Goal: Task Accomplishment & Management: Manage account settings

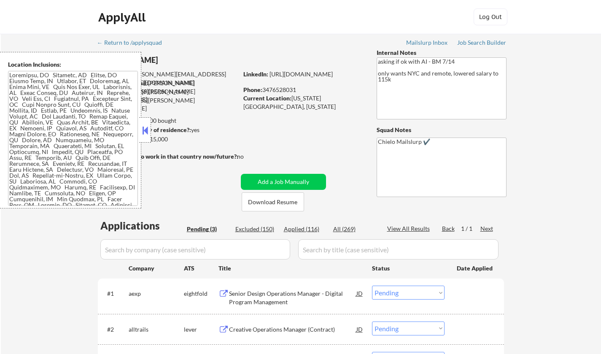
select select ""pending""
click at [145, 127] on button at bounding box center [144, 130] width 9 height 13
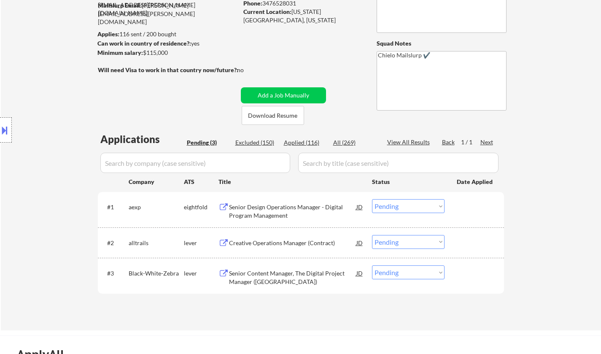
scroll to position [169, 0]
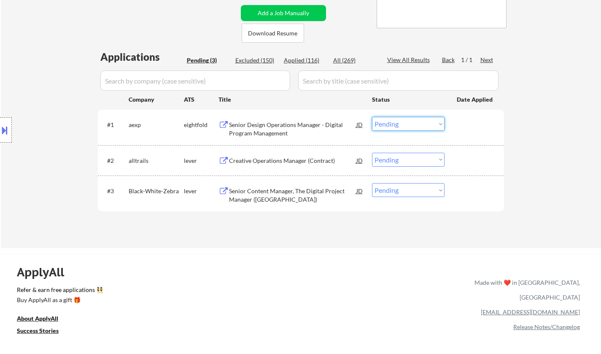
drag, startPoint x: 402, startPoint y: 123, endPoint x: 404, endPoint y: 129, distance: 6.7
click at [402, 124] on select "Choose an option... Pending Applied Excluded (Questions) Excluded (Expired) Exc…" at bounding box center [408, 124] width 72 height 14
click at [372, 117] on select "Choose an option... Pending Applied Excluded (Questions) Excluded (Expired) Exc…" at bounding box center [408, 124] width 72 height 14
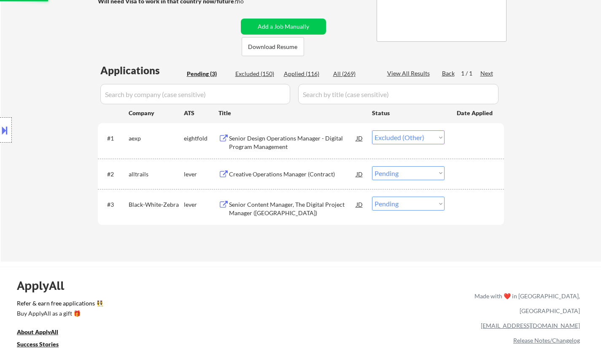
scroll to position [0, 0]
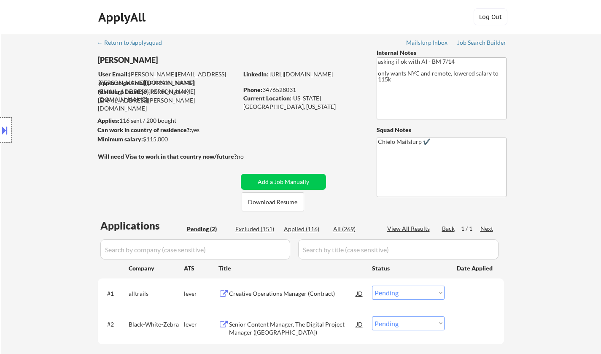
click at [3, 117] on div "Location Inclusions:" at bounding box center [75, 130] width 151 height 156
click at [3, 125] on button at bounding box center [4, 130] width 9 height 14
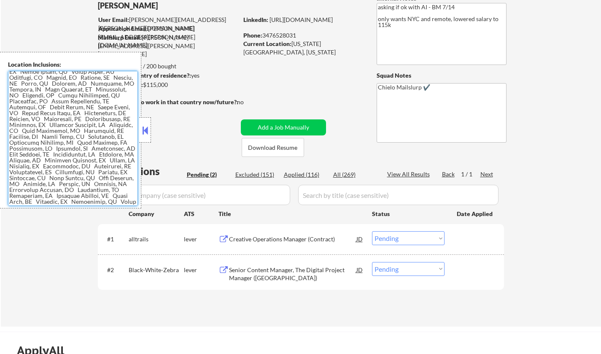
scroll to position [126, 0]
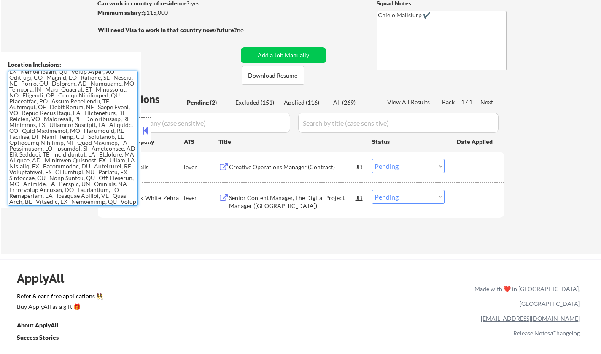
drag, startPoint x: 11, startPoint y: 75, endPoint x: 90, endPoint y: 201, distance: 148.5
click at [90, 201] on textarea at bounding box center [73, 138] width 130 height 135
click at [140, 133] on div at bounding box center [145, 129] width 12 height 25
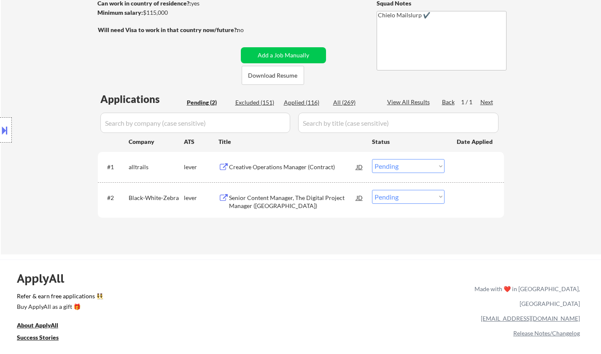
click at [272, 169] on div "Creative Operations Manager (Contract)" at bounding box center [292, 167] width 127 height 8
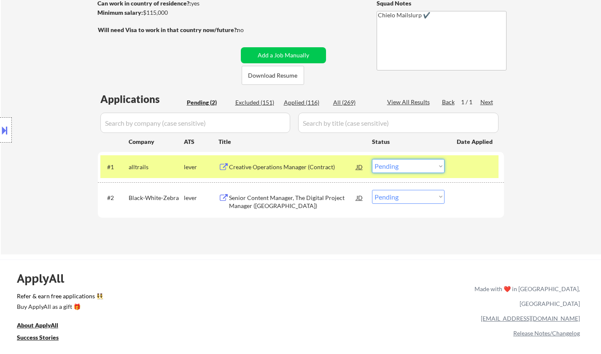
click at [401, 165] on select "Choose an option... Pending Applied Excluded (Questions) Excluded (Expired) Exc…" at bounding box center [408, 166] width 72 height 14
click at [372, 159] on select "Choose an option... Pending Applied Excluded (Questions) Excluded (Expired) Exc…" at bounding box center [408, 166] width 72 height 14
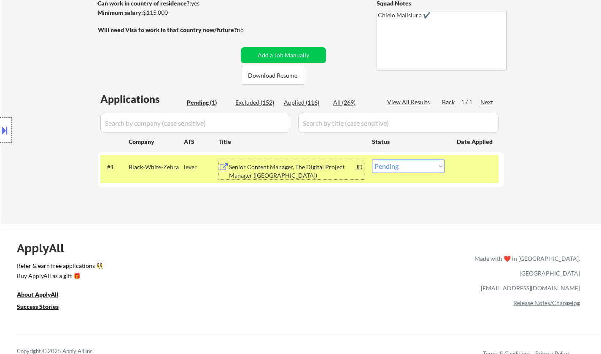
click at [289, 169] on div "Senior Content Manager, The Digital Project Manager (USA)" at bounding box center [292, 171] width 127 height 16
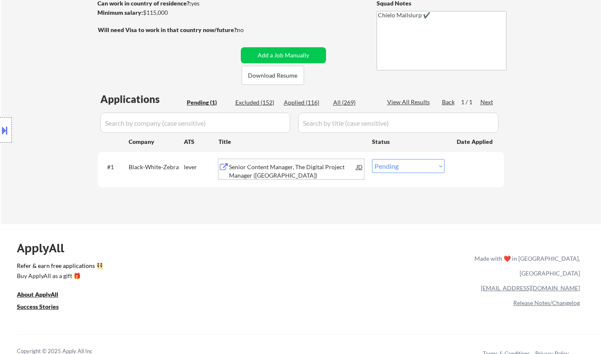
click at [399, 162] on select "Choose an option... Pending Applied Excluded (Questions) Excluded (Expired) Exc…" at bounding box center [408, 166] width 72 height 14
select select ""excluded__bad_match_""
click at [372, 159] on select "Choose an option... Pending Applied Excluded (Questions) Excluded (Expired) Exc…" at bounding box center [408, 166] width 72 height 14
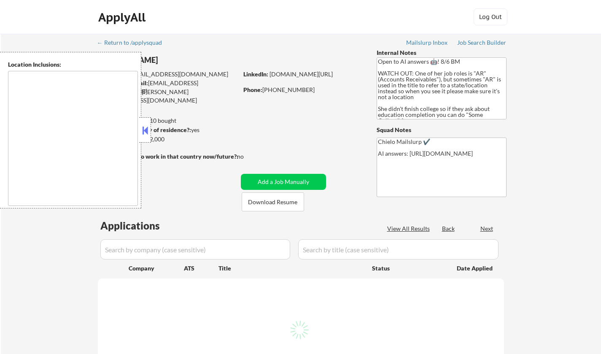
type textarea "[GEOGRAPHIC_DATA], [GEOGRAPHIC_DATA] [GEOGRAPHIC_DATA], [GEOGRAPHIC_DATA] [GEOG…"
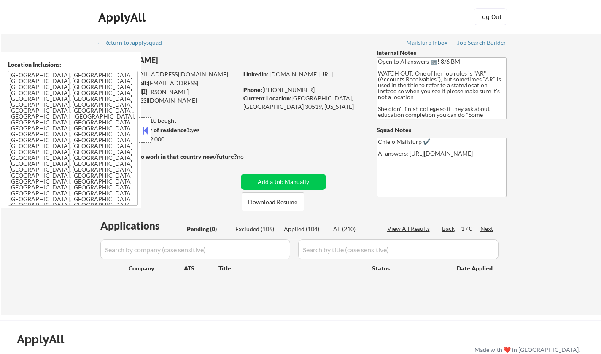
click at [146, 132] on button at bounding box center [144, 130] width 9 height 13
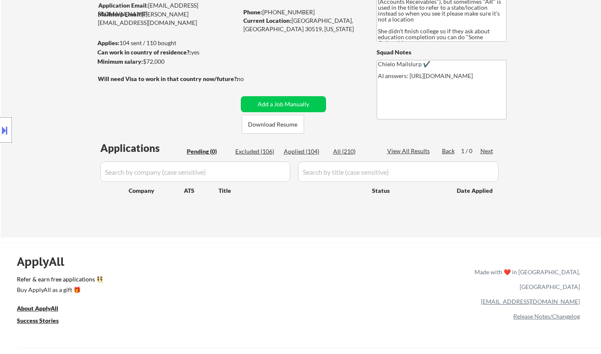
scroll to position [42, 0]
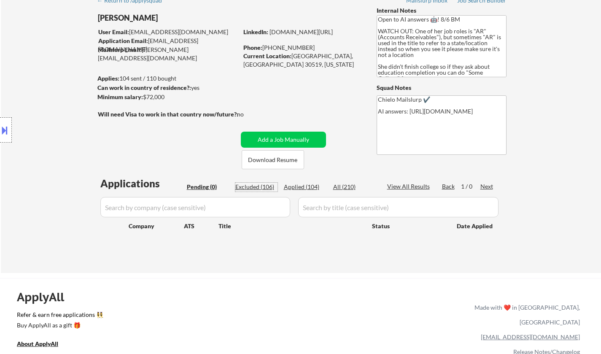
click at [255, 188] on div "Excluded (106)" at bounding box center [256, 187] width 42 height 8
select select ""excluded__expired_""
select select ""excluded__location_""
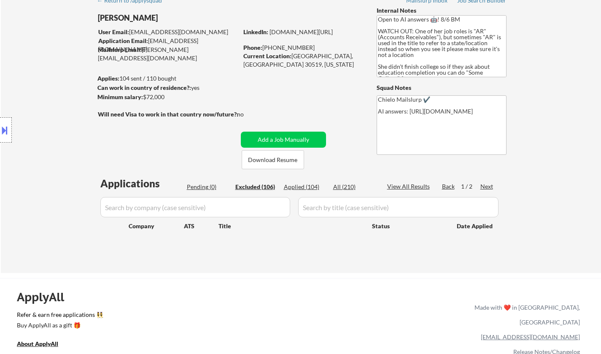
select select ""excluded__location_""
select select ""excluded__other_""
select select ""excluded__location_""
select select ""excluded__expired_""
select select ""excluded__salary_""
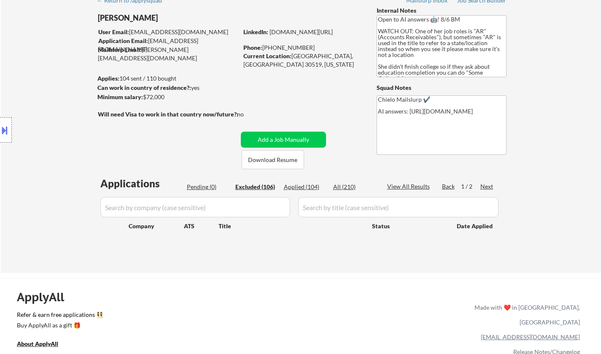
select select ""excluded__location_""
select select ""excluded__expired_""
select select ""excluded__location_""
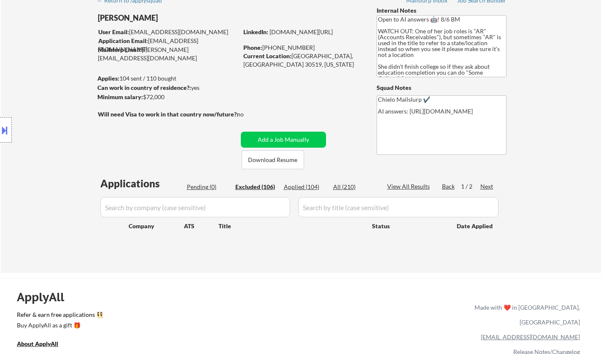
select select ""excluded""
select select ""excluded__expired_""
select select ""excluded__location_""
select select ""excluded__expired_""
select select ""excluded__salary_""
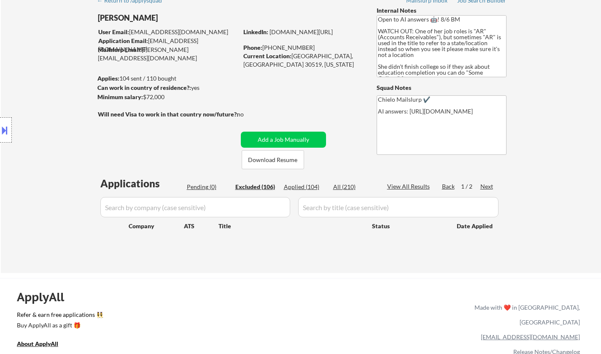
select select ""excluded__location_""
select select ""excluded__expired_""
select select ""excluded__bad_match_""
select select ""excluded__expired_""
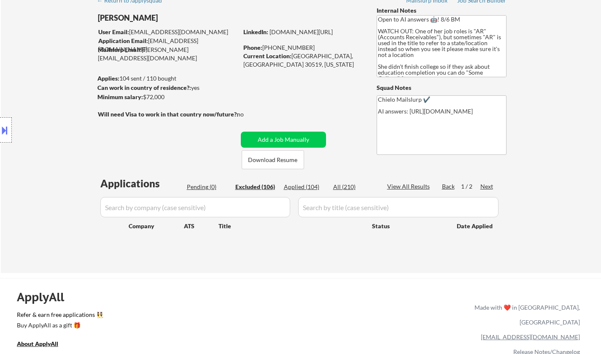
select select ""excluded__location_""
select select ""excluded__expired_""
select select ""excluded__location_""
select select ""excluded""
select select ""excluded__expired_""
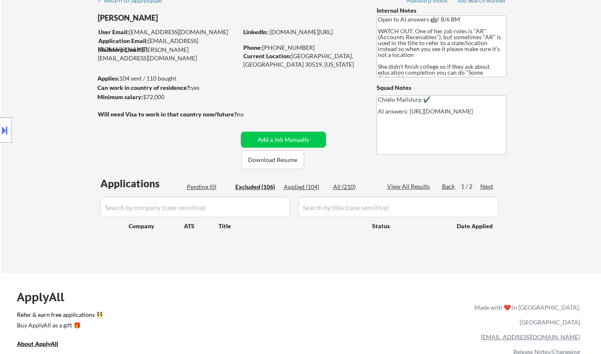
select select ""excluded__expired_""
select select ""excluded__other_""
select select ""excluded__location_""
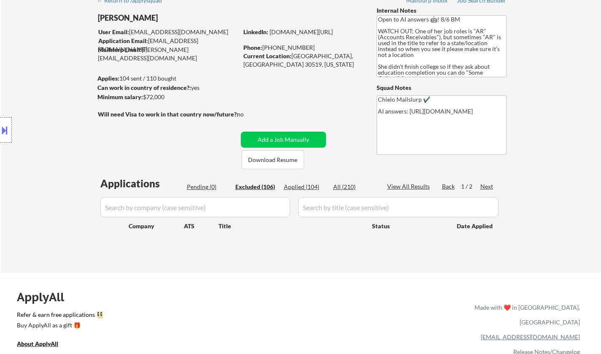
select select ""excluded__expired_""
select select ""excluded__salary_""
select select ""excluded__bad_match_""
select select ""excluded__location_""
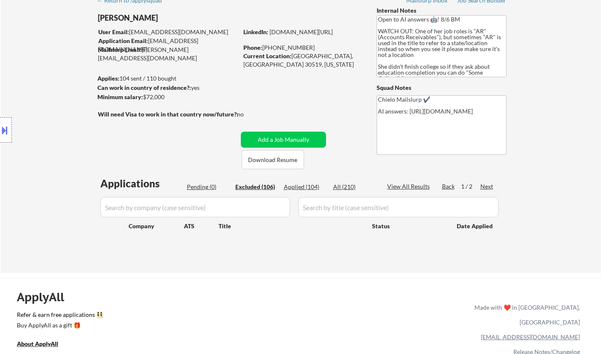
select select ""excluded__location_""
select select ""excluded__expired_""
select select ""excluded__location_""
select select ""excluded__expired_""
select select ""excluded__location_""
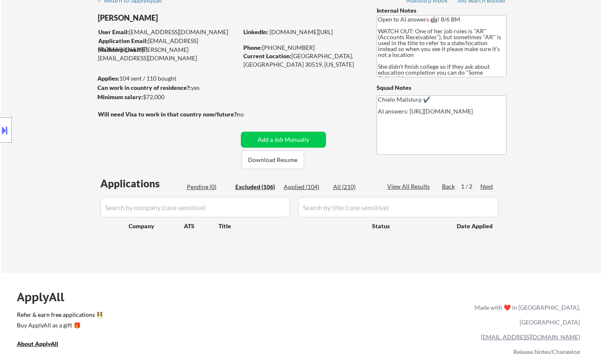
select select ""excluded__expired_""
select select ""excluded__bad_match_""
select select ""excluded__expired_""
select select ""excluded__location_""
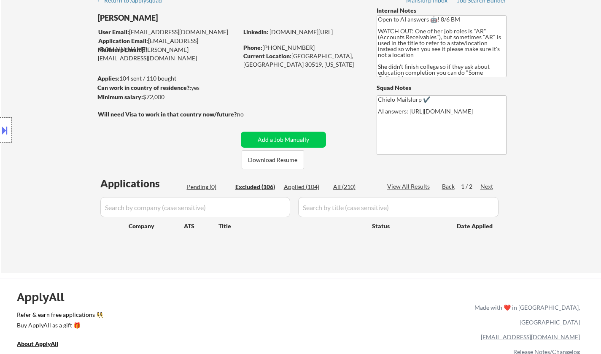
select select ""excluded__expired_""
select select ""excluded__location_""
select select ""excluded__bad_match_""
select select ""excluded__expired_""
select select ""excluded__location_""
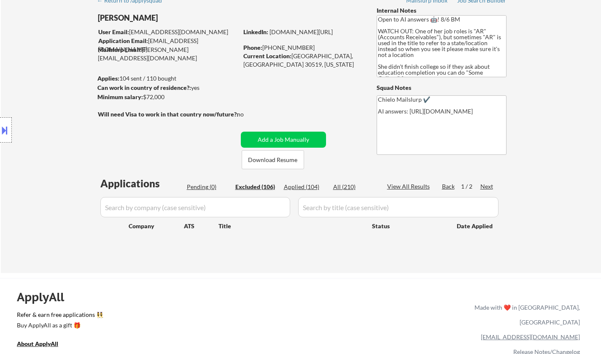
select select ""excluded__bad_match_""
select select ""excluded__salary_""
select select ""excluded__location_""
select select ""excluded__expired_""
select select ""excluded__location_""
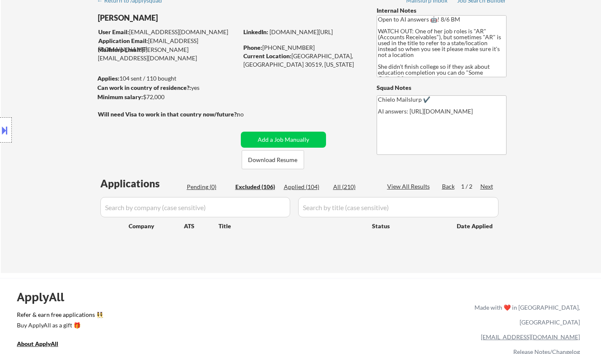
select select ""excluded__expired_""
select select ""excluded__location_""
select select ""excluded__bad_match_""
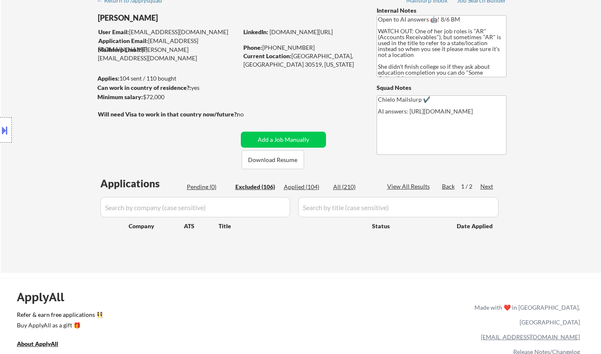
select select ""excluded__bad_match_""
select select ""excluded__location_""
select select ""excluded__bad_match_""
select select ""excluded__expired_""
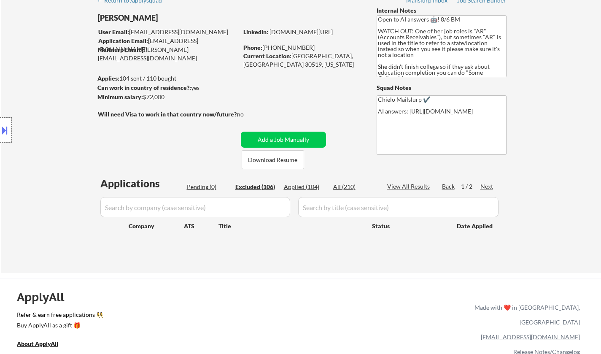
select select ""excluded__bad_match_""
select select ""excluded__expired_""
select select ""excluded__location_""
select select ""excluded__expired_""
select select ""excluded__salary_""
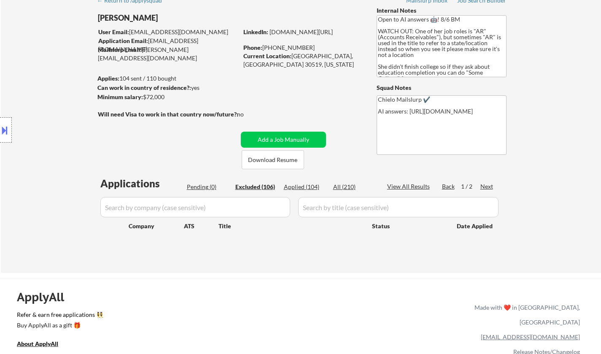
select select ""excluded__expired_""
select select ""excluded__other_""
select select ""excluded__location_""
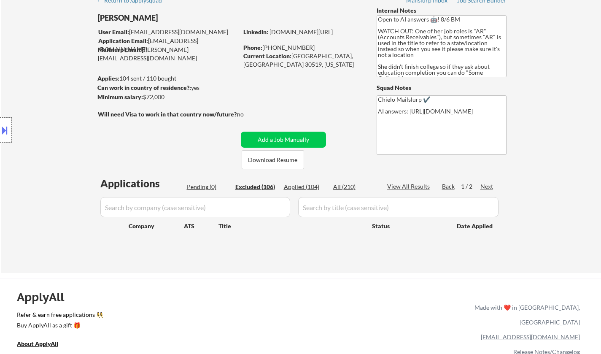
select select ""excluded__other_""
select select ""excluded__expired_""
select select ""excluded__location_""
select select ""excluded__bad_match_""
select select ""excluded__other_""
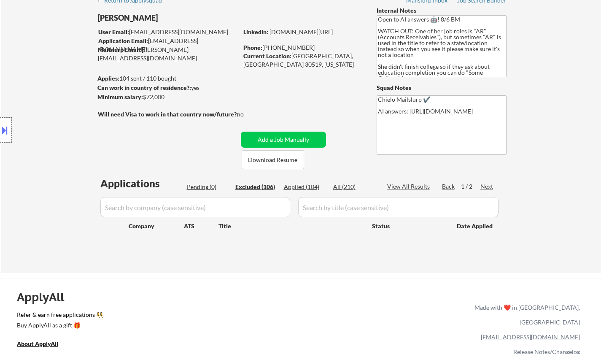
select select ""excluded__other_""
select select ""excluded__expired_""
select select ""excluded__location_""
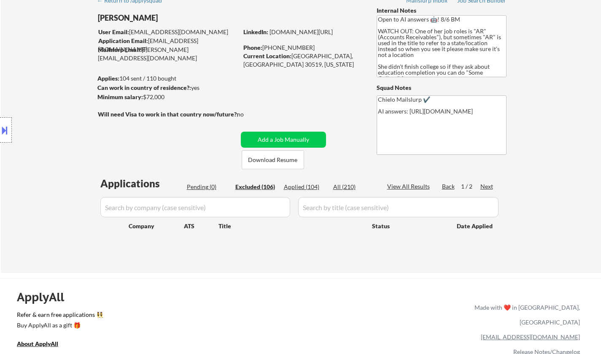
select select ""excluded__expired_""
select select ""excluded__other_""
select select ""excluded__expired_""
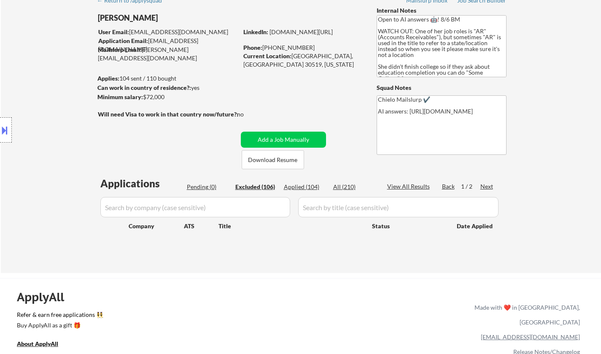
select select ""excluded__other_""
select select ""excluded__bad_match_""
select select ""excluded__expired_""
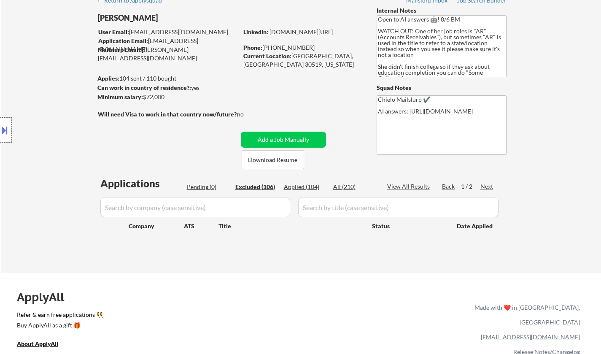
select select ""excluded__other_""
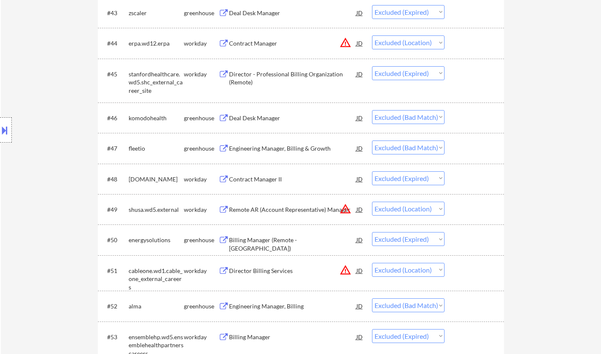
scroll to position [1686, 0]
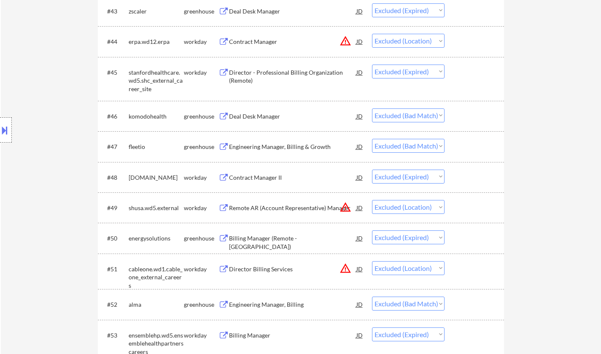
click at [3, 130] on button at bounding box center [4, 130] width 9 height 14
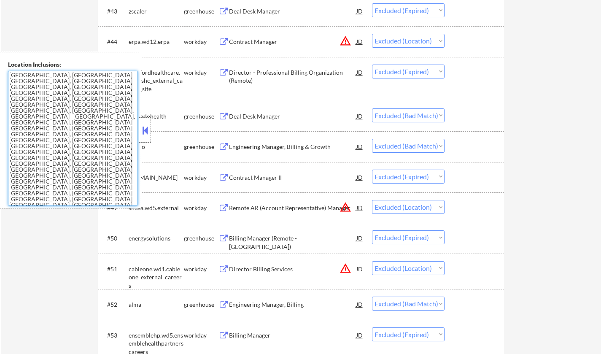
drag, startPoint x: 8, startPoint y: 75, endPoint x: 87, endPoint y: 169, distance: 122.7
click at [90, 192] on textarea "Doraville, GA Chamblee, GA Brookhaven, GA Decatur, GA Sandy Springs, GA Dunwood…" at bounding box center [73, 138] width 130 height 135
click at [143, 132] on button at bounding box center [144, 130] width 9 height 13
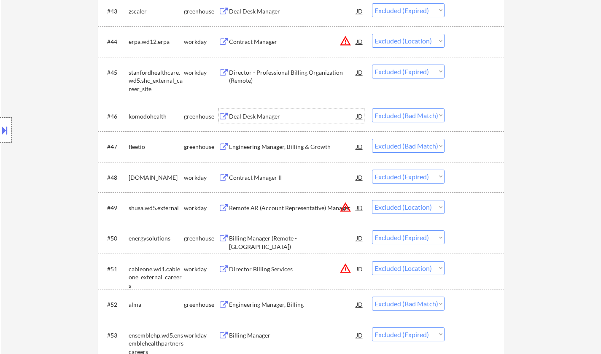
click at [260, 115] on div "Deal Desk Manager" at bounding box center [292, 116] width 127 height 8
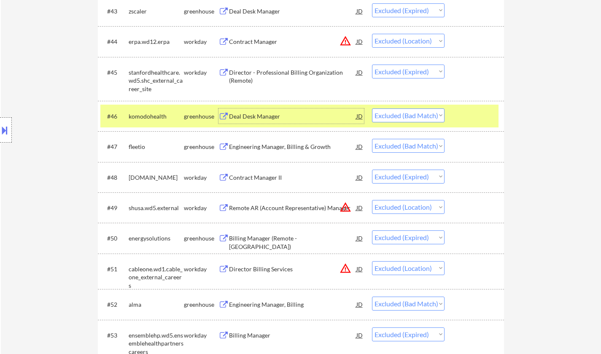
click at [421, 113] on select "Choose an option... Pending Applied Excluded (Questions) Excluded (Expired) Exc…" at bounding box center [408, 115] width 72 height 14
select select ""excluded""
click at [372, 108] on select "Choose an option... Pending Applied Excluded (Questions) Excluded (Expired) Exc…" at bounding box center [408, 115] width 72 height 14
click at [296, 148] on div "Engineering Manager, Billing & Growth" at bounding box center [292, 146] width 127 height 8
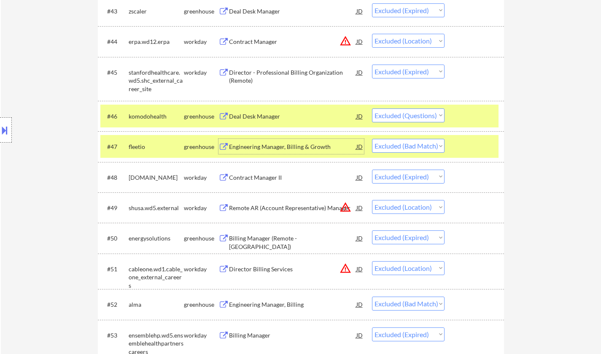
drag, startPoint x: 428, startPoint y: 145, endPoint x: 430, endPoint y: 151, distance: 6.5
click at [428, 145] on select "Choose an option... Pending Applied Excluded (Questions) Excluded (Expired) Exc…" at bounding box center [408, 146] width 72 height 14
select select ""excluded__expired_""
click at [372, 139] on select "Choose an option... Pending Applied Excluded (Questions) Excluded (Expired) Exc…" at bounding box center [408, 146] width 72 height 14
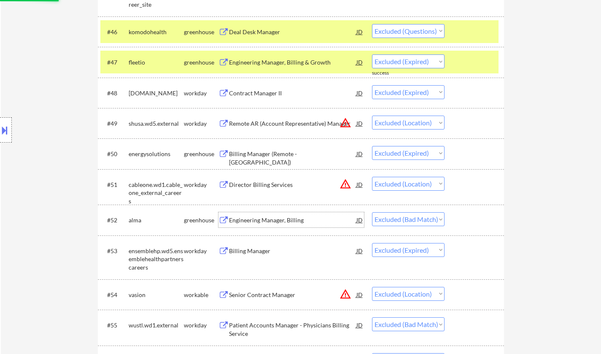
click at [280, 217] on div "Engineering Manager, Billing" at bounding box center [292, 220] width 127 height 8
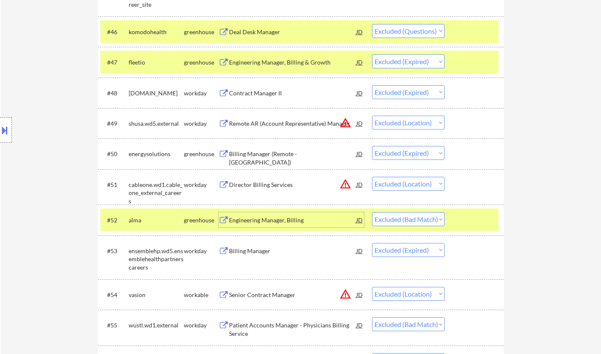
click at [432, 218] on select "Choose an option... Pending Applied Excluded (Questions) Excluded (Expired) Exc…" at bounding box center [408, 219] width 72 height 14
click at [562, 226] on div "← Return to /applysquad Mailslurp Inbox Job Search Builder Susan Brunjes User E…" at bounding box center [301, 91] width 600 height 3656
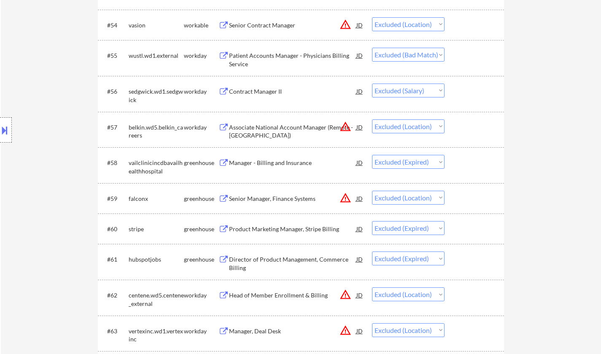
scroll to position [2150, 0]
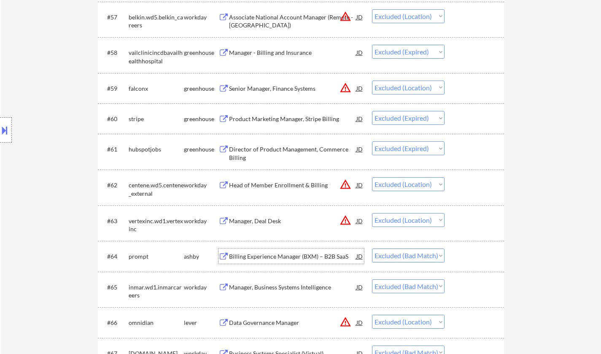
click at [273, 255] on div "Billing Experience Manager (BXM) – B2B SaaS" at bounding box center [292, 256] width 127 height 8
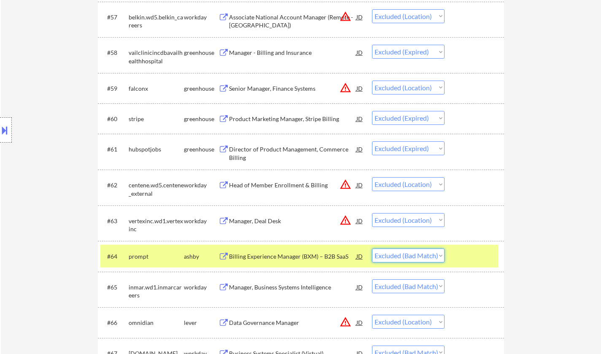
click at [400, 258] on select "Choose an option... Pending Applied Excluded (Questions) Excluded (Expired) Exc…" at bounding box center [408, 255] width 72 height 14
select select ""excluded__expired_""
click at [372, 248] on select "Choose an option... Pending Applied Excluded (Questions) Excluded (Expired) Exc…" at bounding box center [408, 255] width 72 height 14
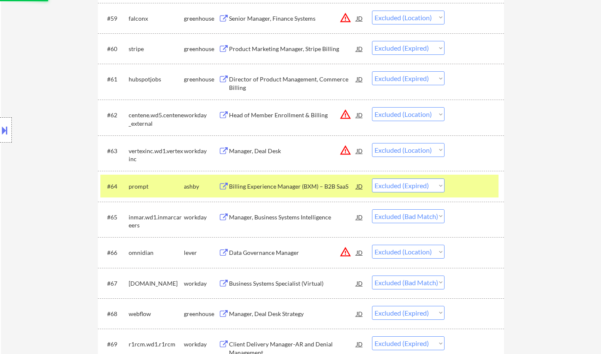
scroll to position [2276, 0]
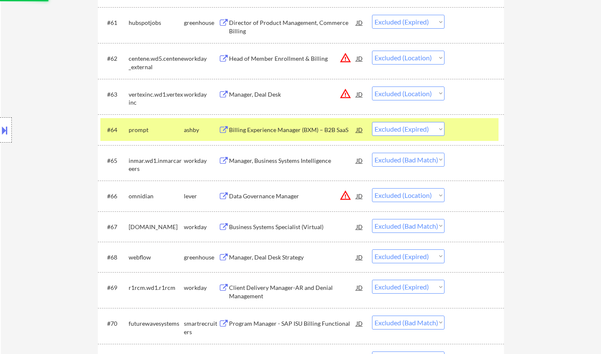
click at [310, 156] on div "Manager, Business Systems Intelligence" at bounding box center [292, 160] width 127 height 8
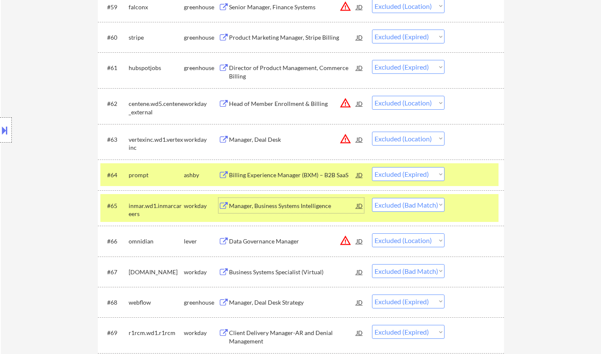
scroll to position [2290, 0]
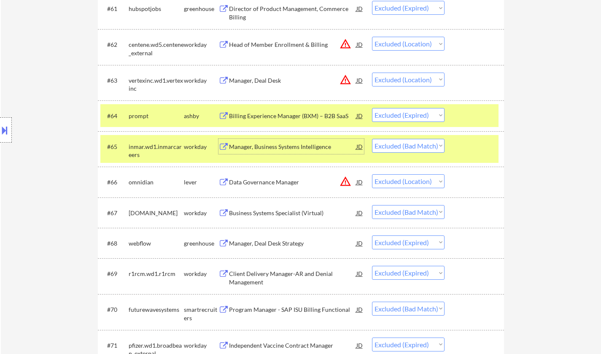
click at [420, 144] on select "Choose an option... Pending Applied Excluded (Questions) Excluded (Expired) Exc…" at bounding box center [408, 146] width 72 height 14
click at [372, 139] on select "Choose an option... Pending Applied Excluded (Questions) Excluded (Expired) Exc…" at bounding box center [408, 146] width 72 height 14
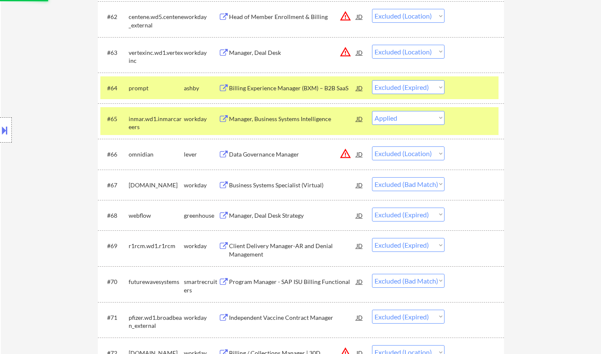
scroll to position [2374, 0]
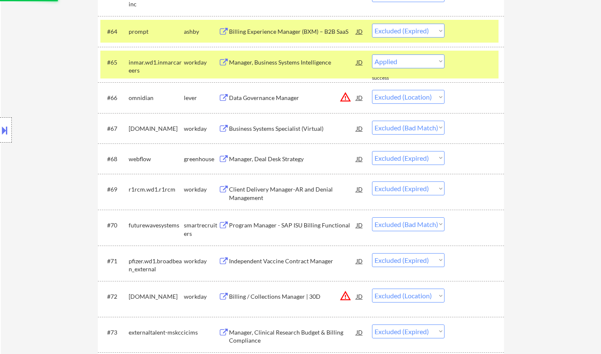
select select ""excluded__location_""
select select ""excluded__bad_match_""
select select ""excluded__expired_""
select select ""excluded__bad_match_""
select select ""excluded__expired_""
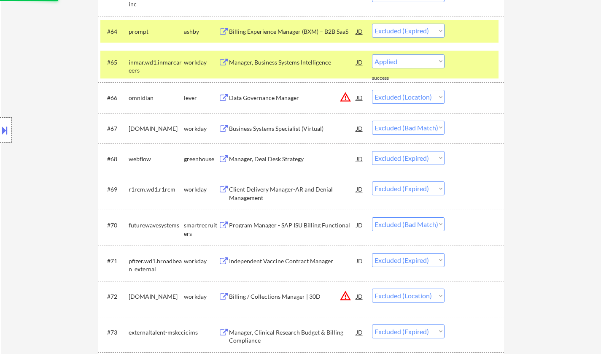
select select ""excluded__location_""
select select ""excluded__expired_""
select select ""excluded__salary_""
select select ""excluded__expired_""
select select ""excluded__other_""
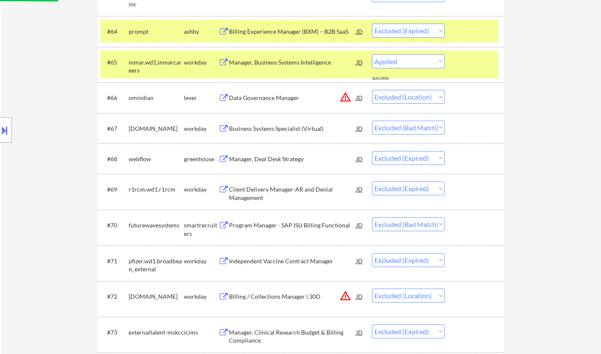
select select ""excluded__location_""
select select ""excluded__other_""
select select ""excluded__expired_""
select select ""excluded__location_""
select select ""excluded__bad_match_""
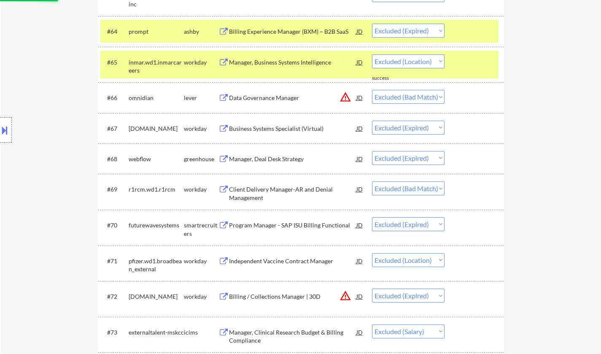
select select ""excluded__other_""
select select ""excluded__expired_""
select select ""excluded__location_""
select select ""excluded__expired_""
select select ""excluded__other_""
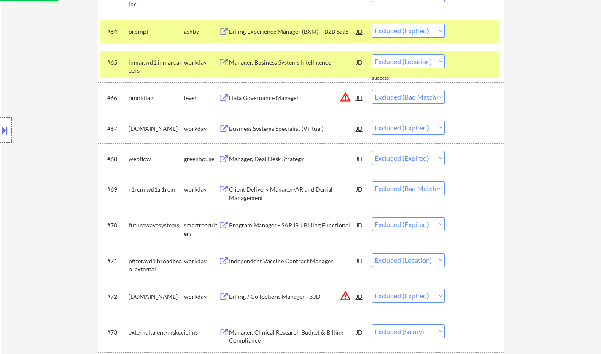
select select ""excluded__expired_""
select select ""excluded__other_""
select select ""excluded__bad_match_""
select select ""excluded__expired_""
select select ""excluded__other_""
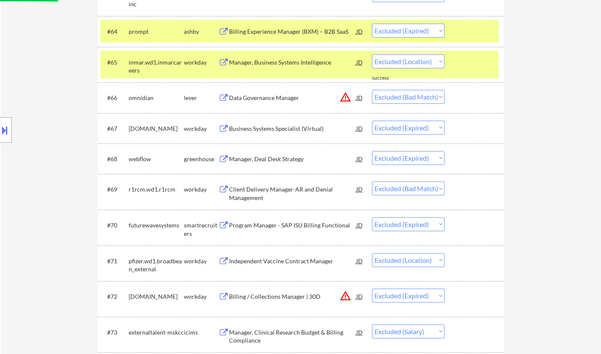
select select ""excluded__location_""
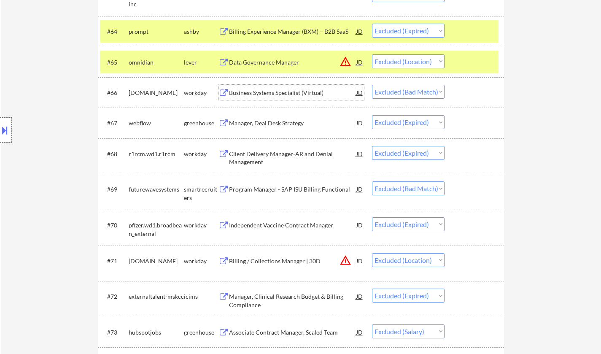
click at [277, 94] on div "Business Systems Specialist (Virtual)" at bounding box center [292, 93] width 127 height 8
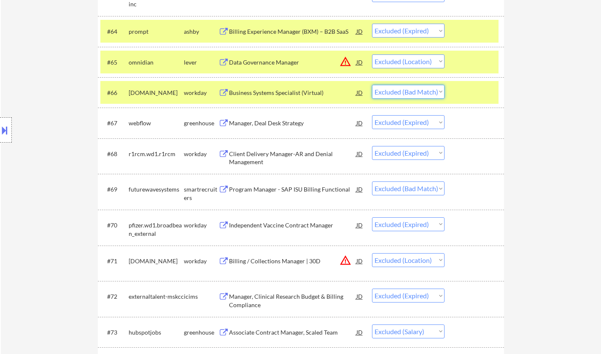
click at [424, 93] on select "Choose an option... Pending Applied Excluded (Questions) Excluded (Expired) Exc…" at bounding box center [408, 92] width 72 height 14
click at [372, 85] on select "Choose an option... Pending Applied Excluded (Questions) Excluded (Expired) Exc…" at bounding box center [408, 92] width 72 height 14
select select ""excluded__expired_""
select select ""excluded__bad_match_""
select select ""excluded__expired_""
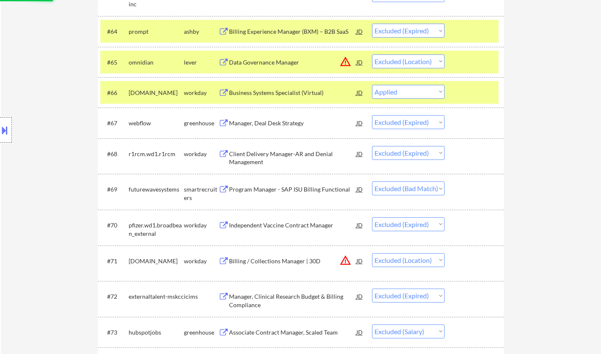
select select ""excluded__location_""
select select ""excluded__expired_""
select select ""excluded__salary_""
select select ""excluded__expired_""
select select ""excluded__other_""
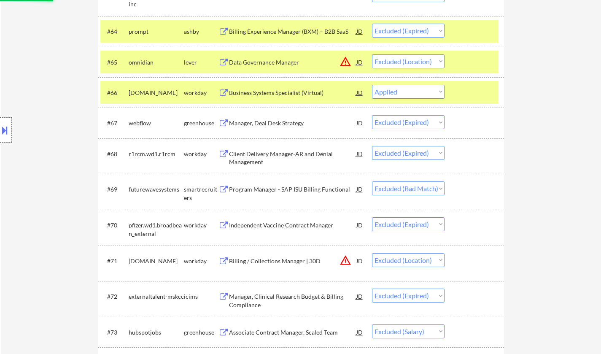
select select ""excluded__location_""
select select ""excluded__other_""
select select ""excluded__expired_""
select select ""excluded__location_""
select select ""excluded__bad_match_""
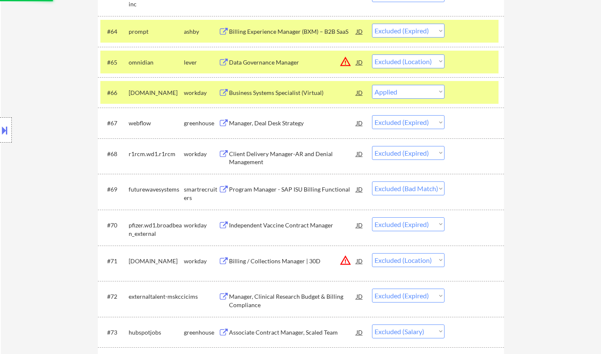
select select ""excluded__other_""
select select ""excluded__expired_""
select select ""excluded__location_""
select select ""excluded__expired_""
select select ""excluded__other_""
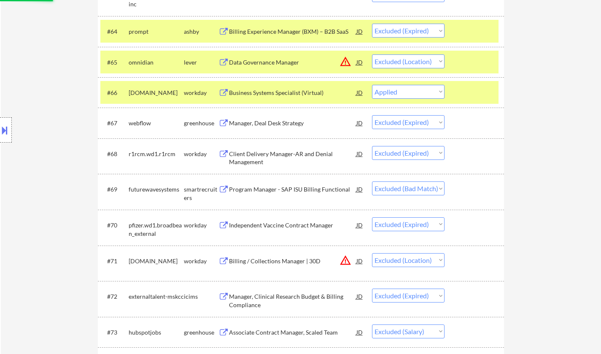
select select ""excluded__expired_""
select select ""excluded__other_""
select select ""excluded__bad_match_""
select select ""excluded__expired_""
select select ""excluded__other_""
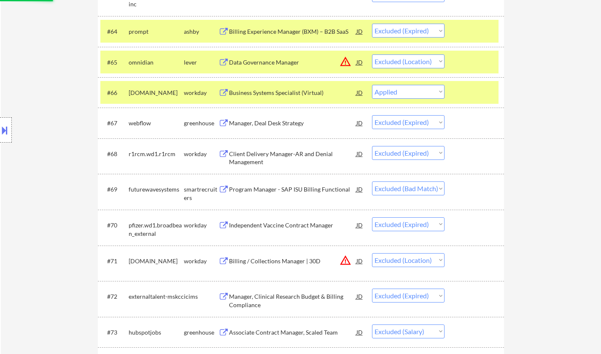
select select ""excluded__location_""
select select ""excluded__bad_match_""
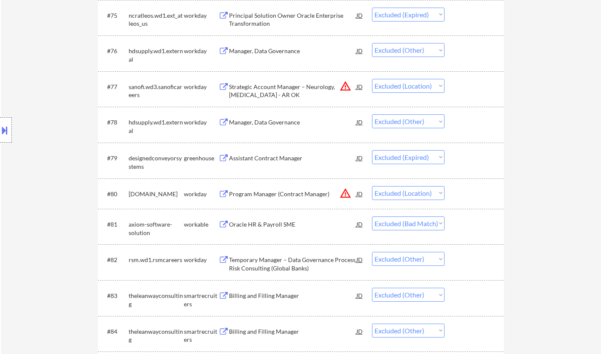
scroll to position [2796, 0]
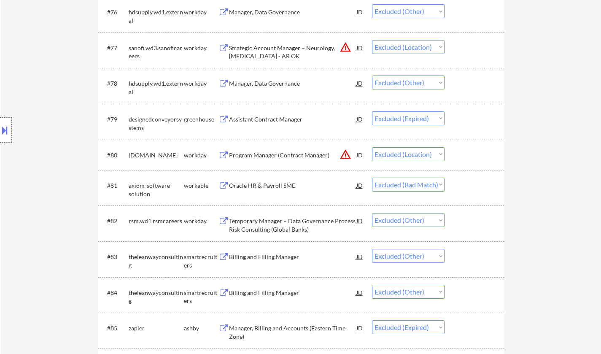
click at [254, 187] on div "Oracle HR & Payroll SME" at bounding box center [292, 185] width 127 height 8
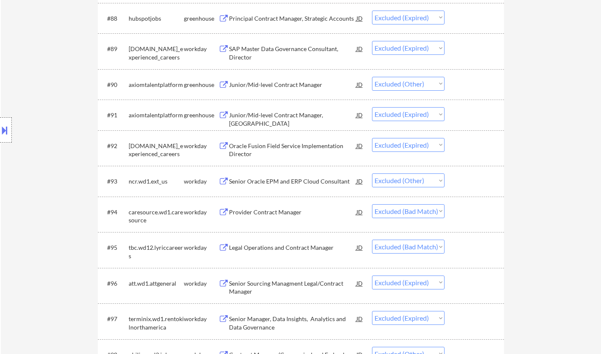
scroll to position [3217, 0]
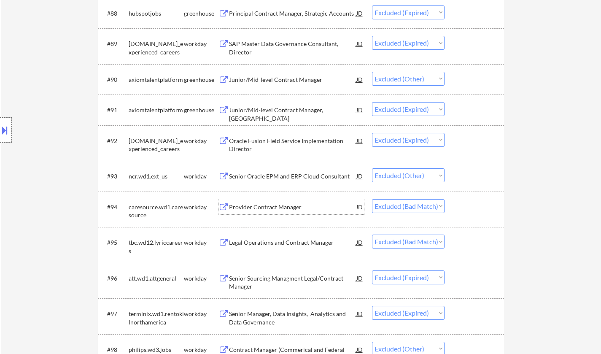
click at [270, 210] on div "Provider Contract Manager" at bounding box center [292, 207] width 127 height 8
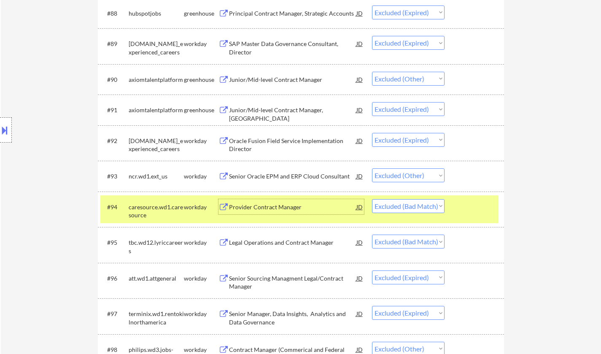
click at [432, 212] on select "Choose an option... Pending Applied Excluded (Questions) Excluded (Expired) Exc…" at bounding box center [408, 206] width 72 height 14
select select ""excluded__expired_""
click at [372, 199] on select "Choose an option... Pending Applied Excluded (Questions) Excluded (Expired) Exc…" at bounding box center [408, 206] width 72 height 14
click at [295, 244] on div "Legal Operations and Contract Manager" at bounding box center [292, 242] width 127 height 8
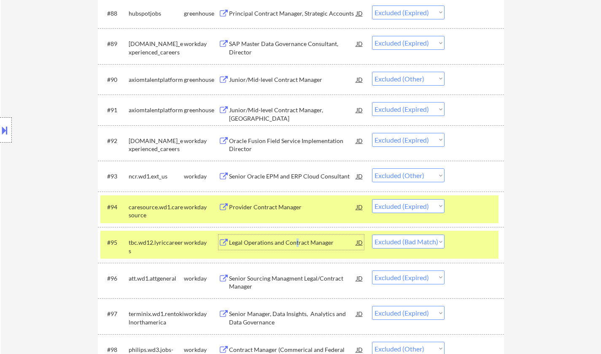
click at [418, 242] on select "Choose an option... Pending Applied Excluded (Questions) Excluded (Expired) Exc…" at bounding box center [408, 241] width 72 height 14
select select ""excluded__expired_""
click at [372, 234] on select "Choose an option... Pending Applied Excluded (Questions) Excluded (Expired) Exc…" at bounding box center [408, 241] width 72 height 14
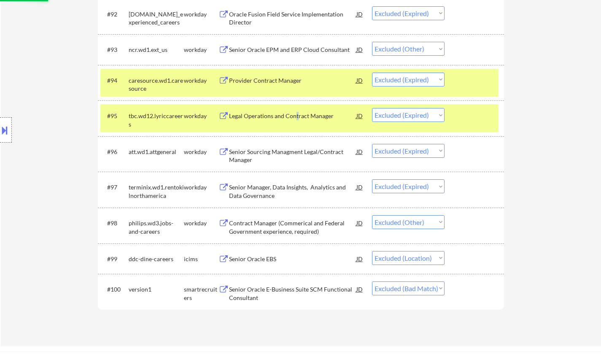
scroll to position [3428, 0]
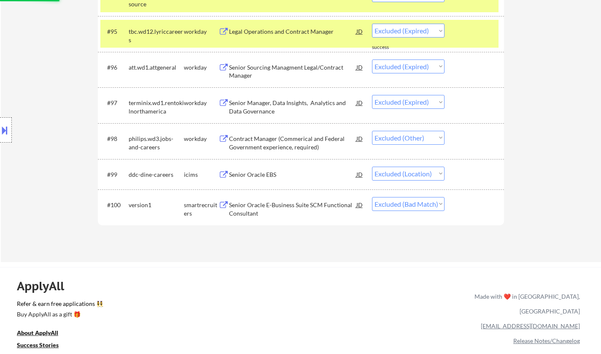
click at [246, 209] on div "Senior Oracle E-Business Suite SCM Functional Consultant" at bounding box center [292, 209] width 127 height 16
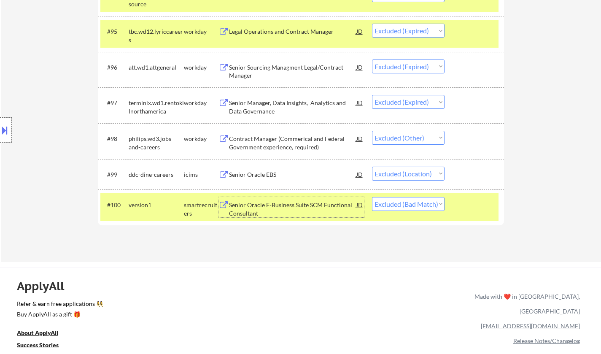
click at [374, 202] on select "Choose an option... Pending Applied Excluded (Questions) Excluded (Expired) Exc…" at bounding box center [408, 204] width 72 height 14
select select ""excluded__expired_""
click at [372, 197] on select "Choose an option... Pending Applied Excluded (Questions) Excluded (Expired) Exc…" at bounding box center [408, 204] width 72 height 14
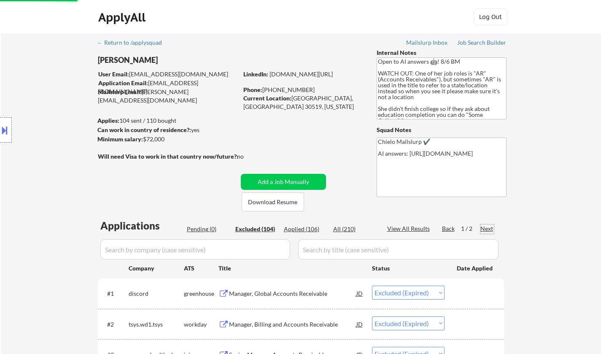
click at [486, 228] on div "Next" at bounding box center [486, 228] width 13 height 8
select select ""excluded__location_""
select select ""excluded__other_""
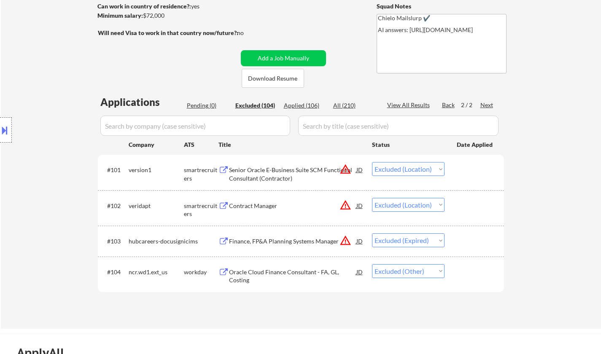
scroll to position [84, 0]
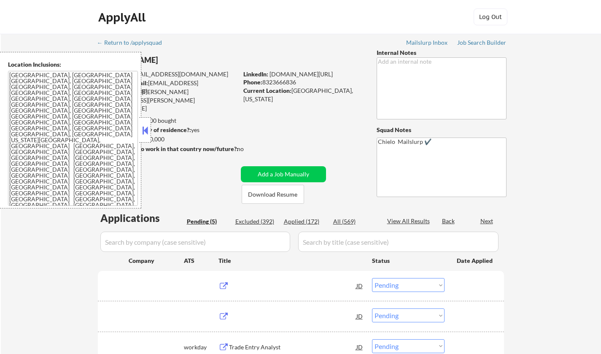
select select ""pending""
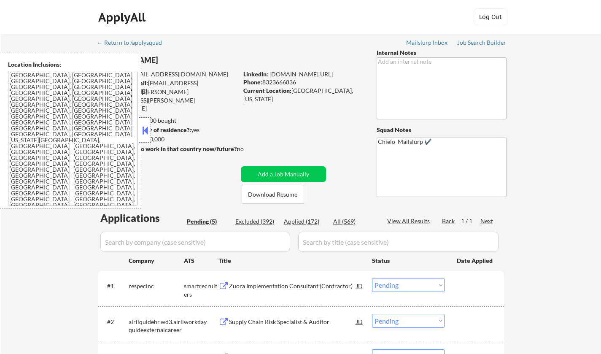
click at [148, 132] on button at bounding box center [144, 130] width 9 height 13
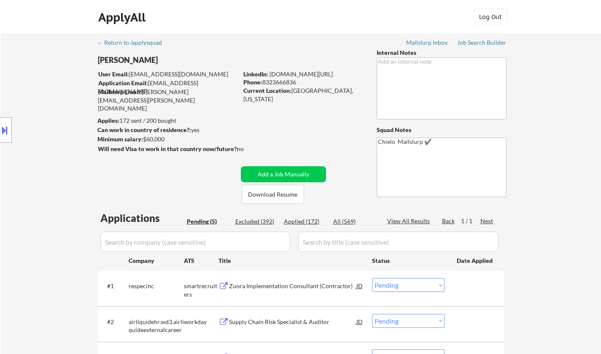
click at [2, 135] on button at bounding box center [4, 130] width 9 height 14
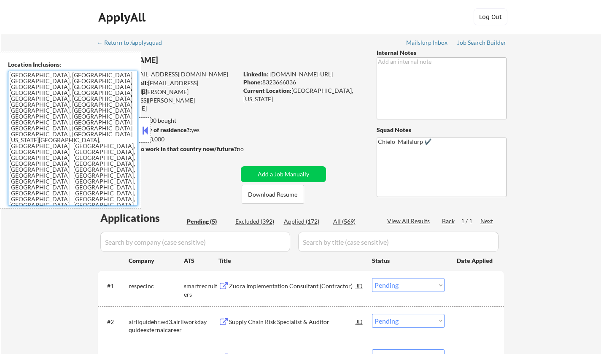
drag, startPoint x: 10, startPoint y: 74, endPoint x: 56, endPoint y: 161, distance: 98.6
click at [56, 161] on textarea "[GEOGRAPHIC_DATA], [GEOGRAPHIC_DATA] [GEOGRAPHIC_DATA], [GEOGRAPHIC_DATA] [GEOG…" at bounding box center [73, 138] width 130 height 135
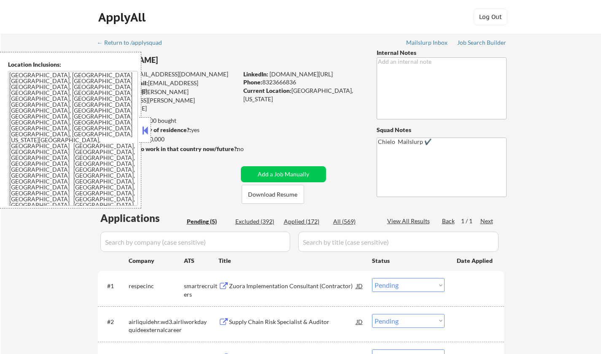
click at [155, 125] on div "Applies: 172 sent / 200 bought" at bounding box center [167, 120] width 140 height 9
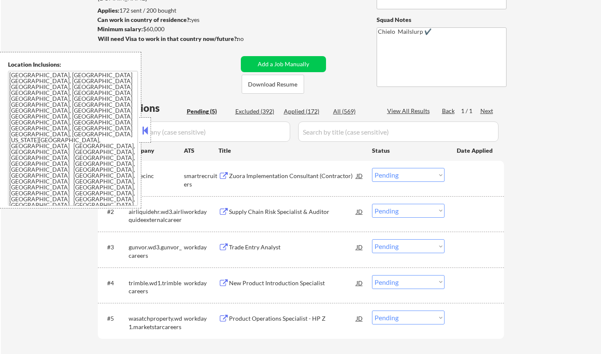
scroll to position [169, 0]
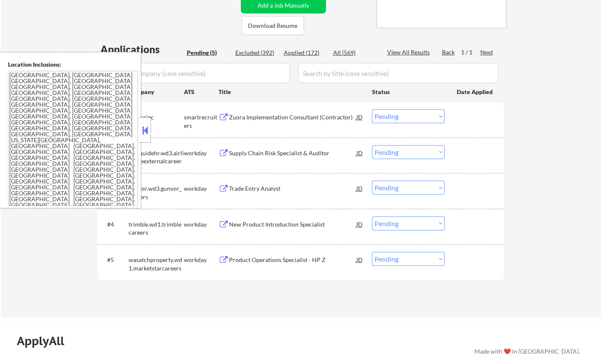
click at [269, 115] on div "Zuora Implementation Consultant (Contractor)" at bounding box center [292, 117] width 127 height 8
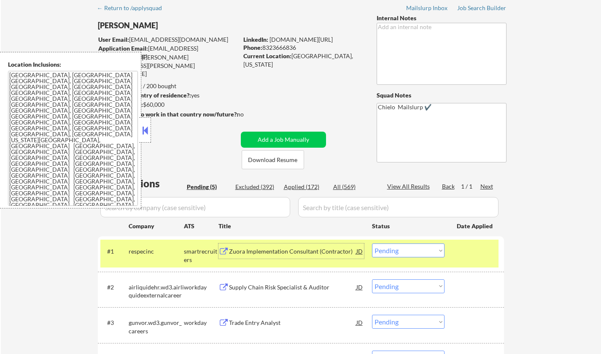
scroll to position [0, 0]
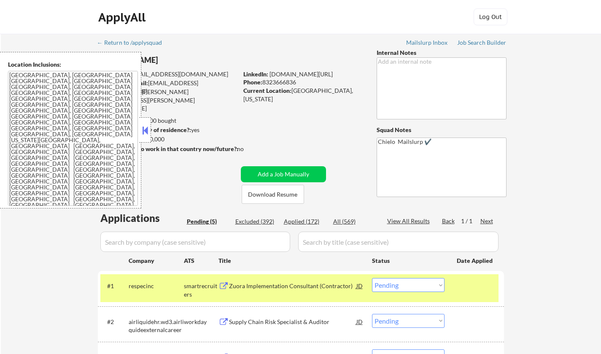
click at [143, 125] on button at bounding box center [144, 130] width 9 height 13
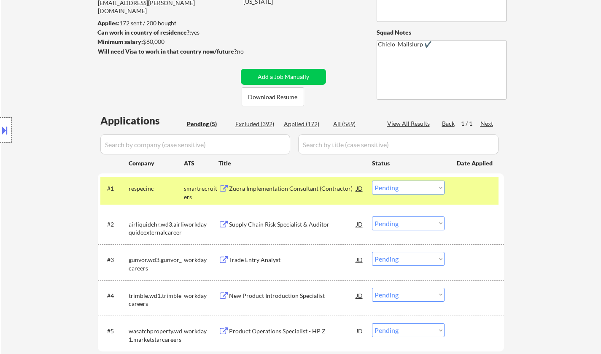
scroll to position [169, 0]
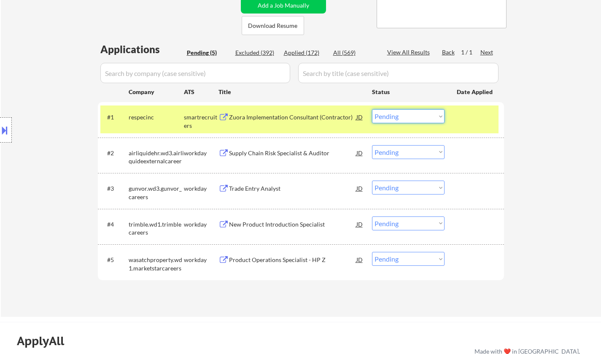
click at [411, 112] on select "Choose an option... Pending Applied Excluded (Questions) Excluded (Expired) Exc…" at bounding box center [408, 116] width 72 height 14
click at [372, 109] on select "Choose an option... Pending Applied Excluded (Questions) Excluded (Expired) Exc…" at bounding box center [408, 116] width 72 height 14
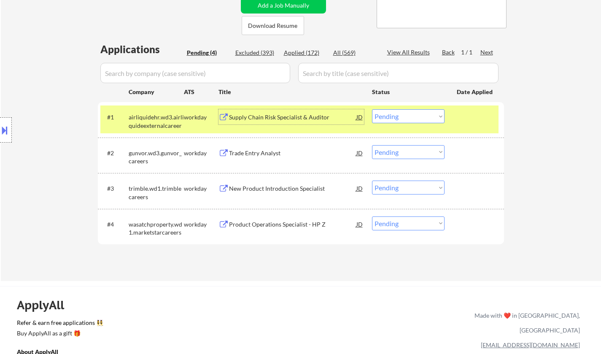
click at [278, 121] on div "Supply Chain Risk Specialist & Auditor" at bounding box center [292, 117] width 127 height 8
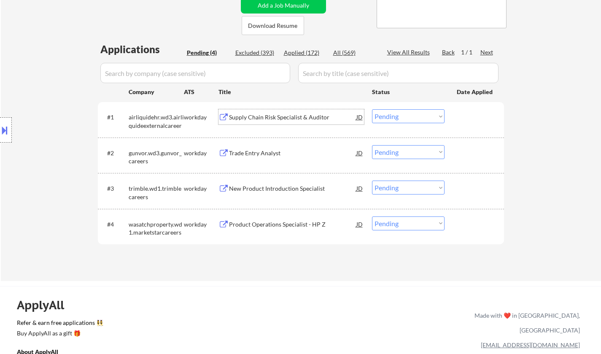
click at [397, 116] on select "Choose an option... Pending Applied Excluded (Questions) Excluded (Expired) Exc…" at bounding box center [408, 116] width 72 height 14
click at [372, 109] on select "Choose an option... Pending Applied Excluded (Questions) Excluded (Expired) Exc…" at bounding box center [408, 116] width 72 height 14
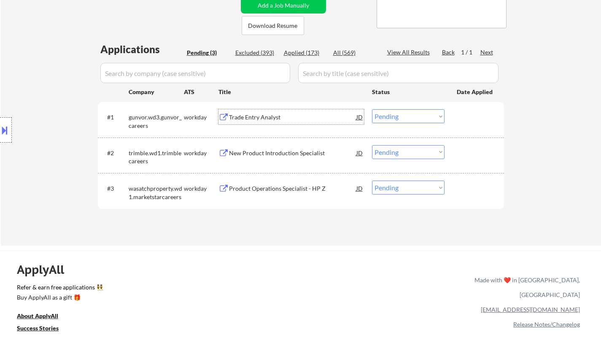
click at [256, 117] on div "Trade Entry Analyst" at bounding box center [292, 117] width 127 height 8
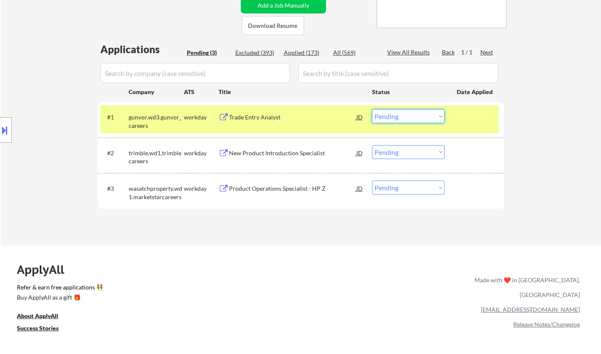
drag, startPoint x: 400, startPoint y: 116, endPoint x: 400, endPoint y: 121, distance: 5.5
click at [400, 116] on select "Choose an option... Pending Applied Excluded (Questions) Excluded (Expired) Exc…" at bounding box center [408, 116] width 72 height 14
click at [372, 109] on select "Choose an option... Pending Applied Excluded (Questions) Excluded (Expired) Exc…" at bounding box center [408, 116] width 72 height 14
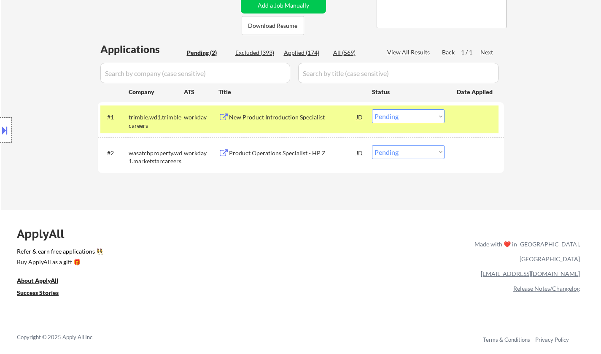
click at [275, 119] on div "New Product Introduction Specialist" at bounding box center [292, 117] width 127 height 8
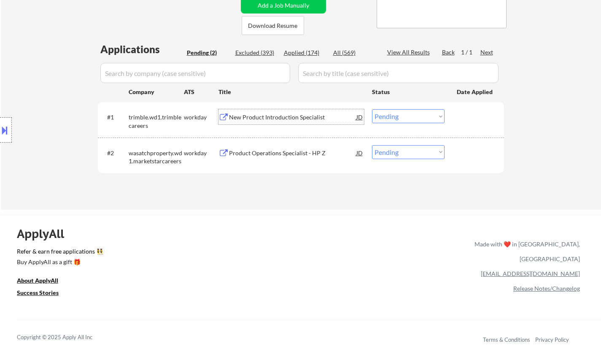
drag, startPoint x: 281, startPoint y: 122, endPoint x: 278, endPoint y: 115, distance: 7.6
click at [281, 121] on div "New Product Introduction Specialist" at bounding box center [292, 116] width 127 height 15
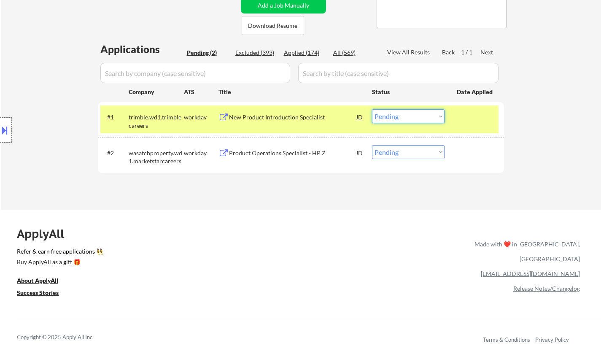
click at [398, 119] on select "Choose an option... Pending Applied Excluded (Questions) Excluded (Expired) Exc…" at bounding box center [408, 116] width 72 height 14
click at [372, 109] on select "Choose an option... Pending Applied Excluded (Questions) Excluded (Expired) Exc…" at bounding box center [408, 116] width 72 height 14
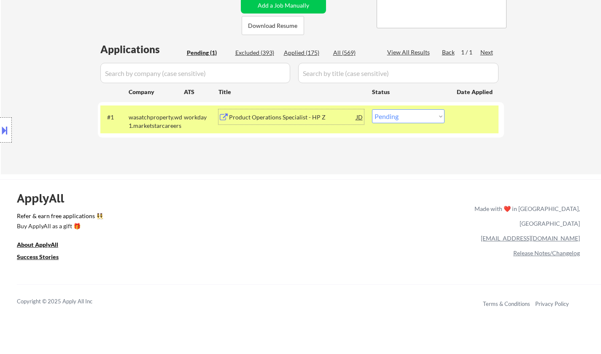
click at [262, 117] on div "Product Operations Specialist - HP Z" at bounding box center [292, 117] width 127 height 8
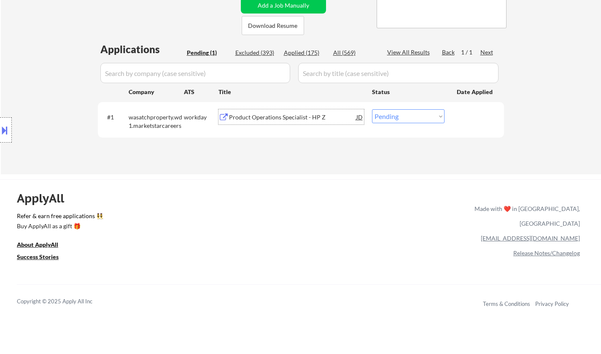
click at [285, 113] on div "Product Operations Specialist - HP Z" at bounding box center [292, 116] width 127 height 15
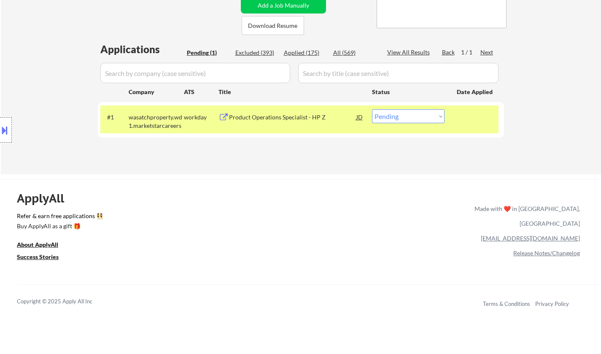
click at [0, 129] on button at bounding box center [4, 130] width 9 height 14
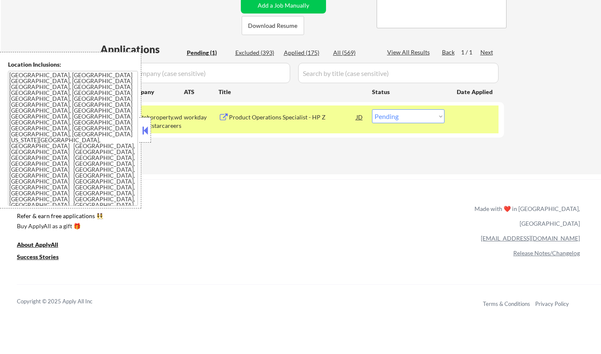
click at [146, 134] on button at bounding box center [144, 130] width 9 height 13
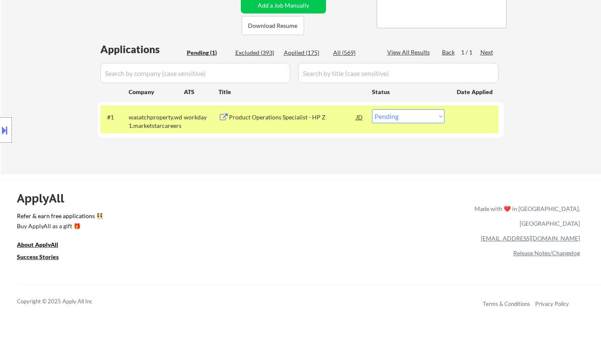
click at [394, 117] on select "Choose an option... Pending Applied Excluded (Questions) Excluded (Expired) Exc…" at bounding box center [408, 116] width 72 height 14
select select ""applied""
click at [372, 109] on select "Choose an option... Pending Applied Excluded (Questions) Excluded (Expired) Exc…" at bounding box center [408, 116] width 72 height 14
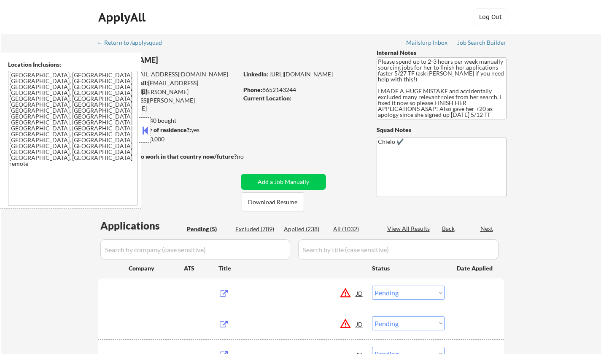
select select ""pending""
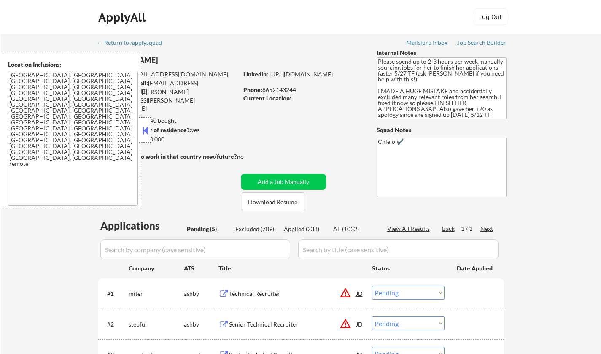
click at [145, 129] on button at bounding box center [144, 130] width 9 height 13
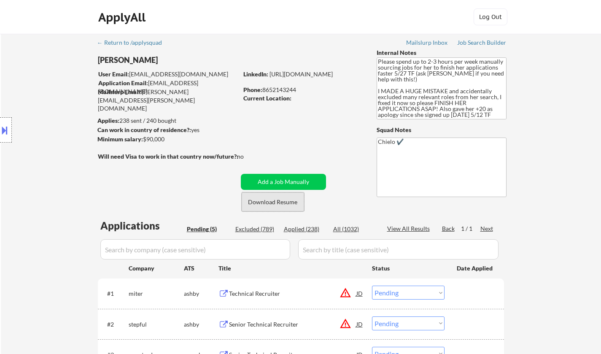
click at [286, 207] on button "Download Resume" at bounding box center [273, 201] width 62 height 19
click at [3, 131] on button at bounding box center [4, 130] width 9 height 14
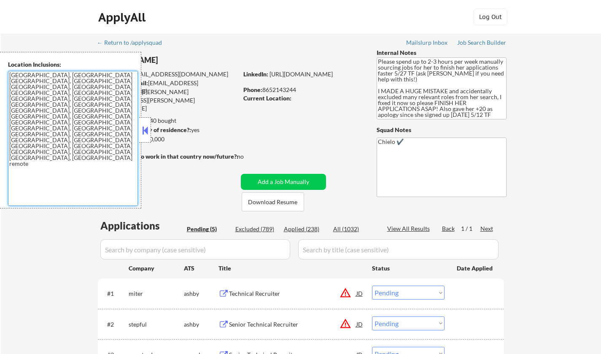
drag, startPoint x: 10, startPoint y: 75, endPoint x: 106, endPoint y: 102, distance: 99.3
click at [106, 102] on textarea "Knoxville, TN Farragut, TN Maryville, TN Alcoa, TN Oak Ridge, TN Lenoir City, T…" at bounding box center [73, 138] width 130 height 135
click at [142, 129] on button at bounding box center [144, 130] width 9 height 13
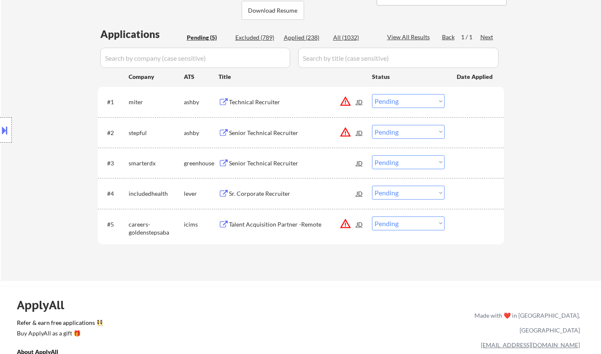
scroll to position [211, 0]
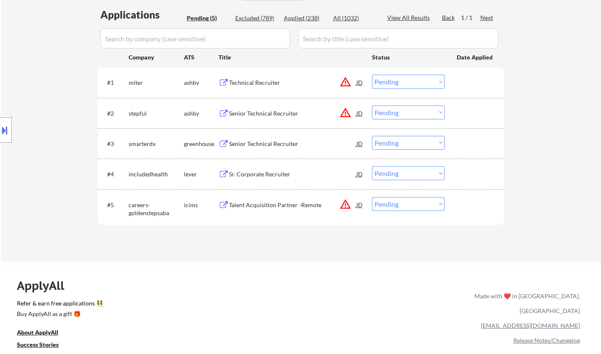
click at [263, 145] on div "Senior Technical Recruiter" at bounding box center [292, 144] width 127 height 8
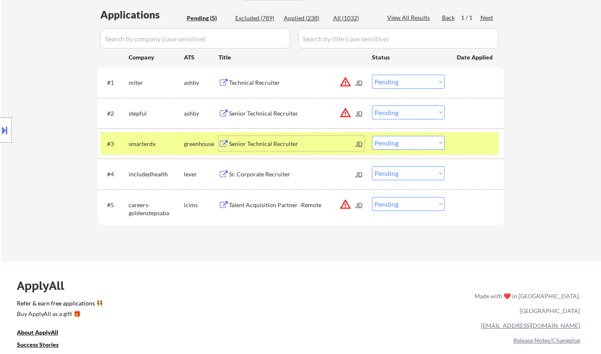
drag, startPoint x: 413, startPoint y: 145, endPoint x: 414, endPoint y: 149, distance: 4.4
click at [413, 146] on select "Choose an option... Pending Applied Excluded (Questions) Excluded (Expired) Exc…" at bounding box center [408, 143] width 72 height 14
click at [372, 136] on select "Choose an option... Pending Applied Excluded (Questions) Excluded (Expired) Exc…" at bounding box center [408, 143] width 72 height 14
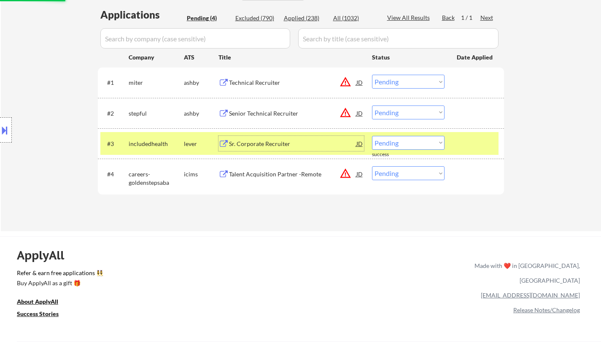
click at [249, 143] on div "Sr. Corporate Recruiter" at bounding box center [292, 144] width 127 height 8
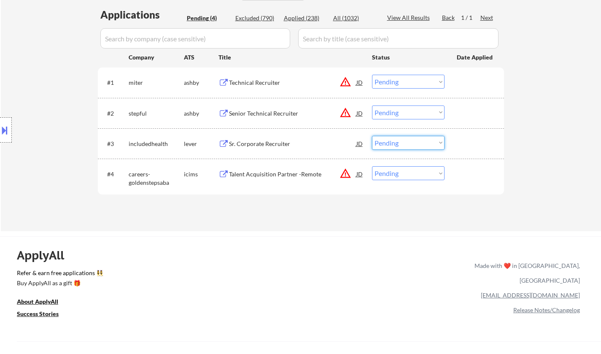
drag, startPoint x: 402, startPoint y: 144, endPoint x: 404, endPoint y: 149, distance: 5.1
click at [403, 144] on select "Choose an option... Pending Applied Excluded (Questions) Excluded (Expired) Exc…" at bounding box center [408, 143] width 72 height 14
click at [372, 136] on select "Choose an option... Pending Applied Excluded (Questions) Excluded (Expired) Exc…" at bounding box center [408, 143] width 72 height 14
click at [358, 80] on div "JD" at bounding box center [359, 82] width 8 height 15
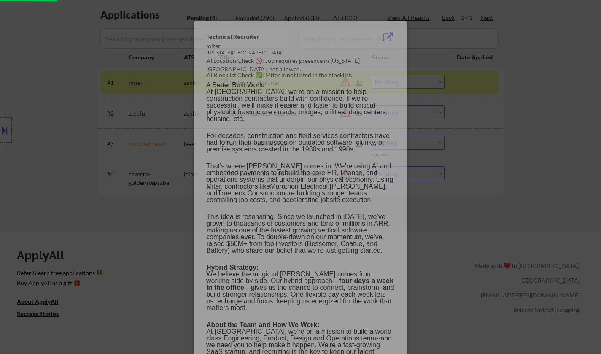
select select ""pending""
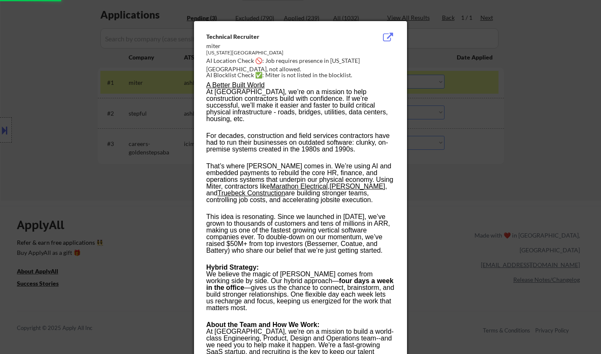
click at [484, 136] on div at bounding box center [300, 177] width 601 height 354
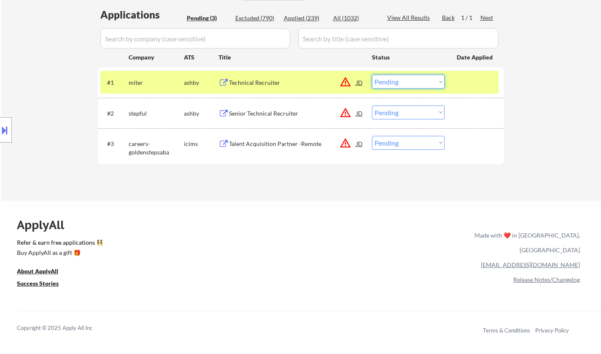
click at [410, 81] on select "Choose an option... Pending Applied Excluded (Questions) Excluded (Expired) Exc…" at bounding box center [408, 82] width 72 height 14
click at [372, 75] on select "Choose an option... Pending Applied Excluded (Questions) Excluded (Expired) Exc…" at bounding box center [408, 82] width 72 height 14
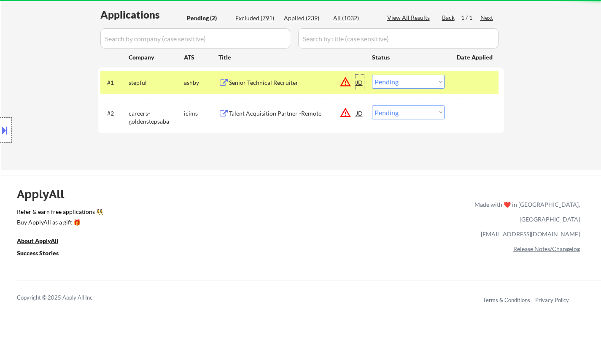
click at [358, 82] on div "JD" at bounding box center [359, 82] width 8 height 15
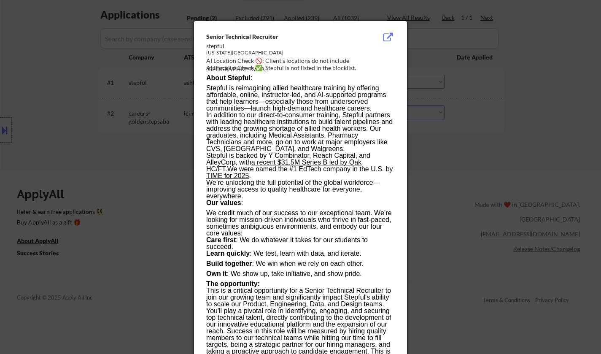
click at [455, 180] on div at bounding box center [300, 177] width 601 height 354
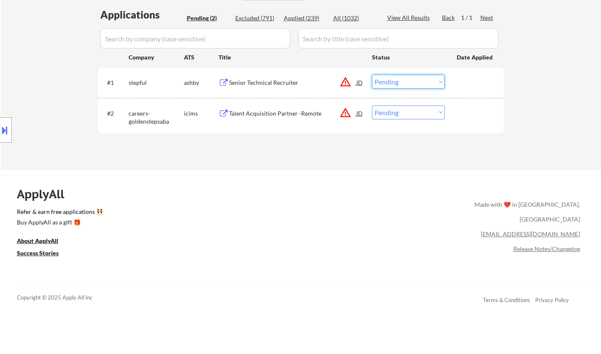
click at [410, 81] on select "Choose an option... Pending Applied Excluded (Questions) Excluded (Expired) Exc…" at bounding box center [408, 82] width 72 height 14
click at [372, 75] on select "Choose an option... Pending Applied Excluded (Questions) Excluded (Expired) Exc…" at bounding box center [408, 82] width 72 height 14
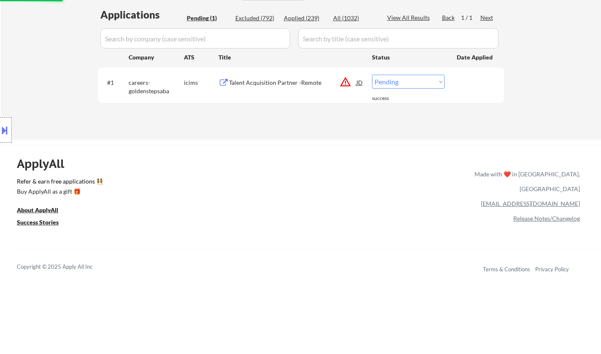
click at [360, 84] on div "JD" at bounding box center [359, 82] width 8 height 15
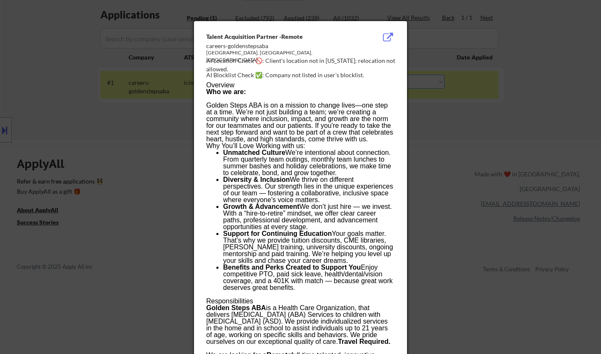
click at [424, 181] on div at bounding box center [300, 177] width 601 height 354
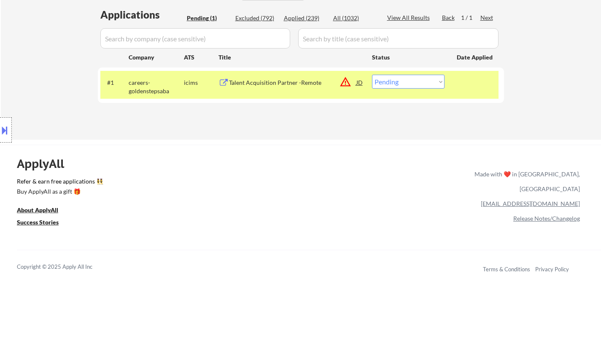
click at [414, 84] on select "Choose an option... Pending Applied Excluded (Questions) Excluded (Expired) Exc…" at bounding box center [408, 82] width 72 height 14
select select ""excluded__location_""
click at [372, 75] on select "Choose an option... Pending Applied Excluded (Questions) Excluded (Expired) Exc…" at bounding box center [408, 82] width 72 height 14
